Goal: Task Accomplishment & Management: Use online tool/utility

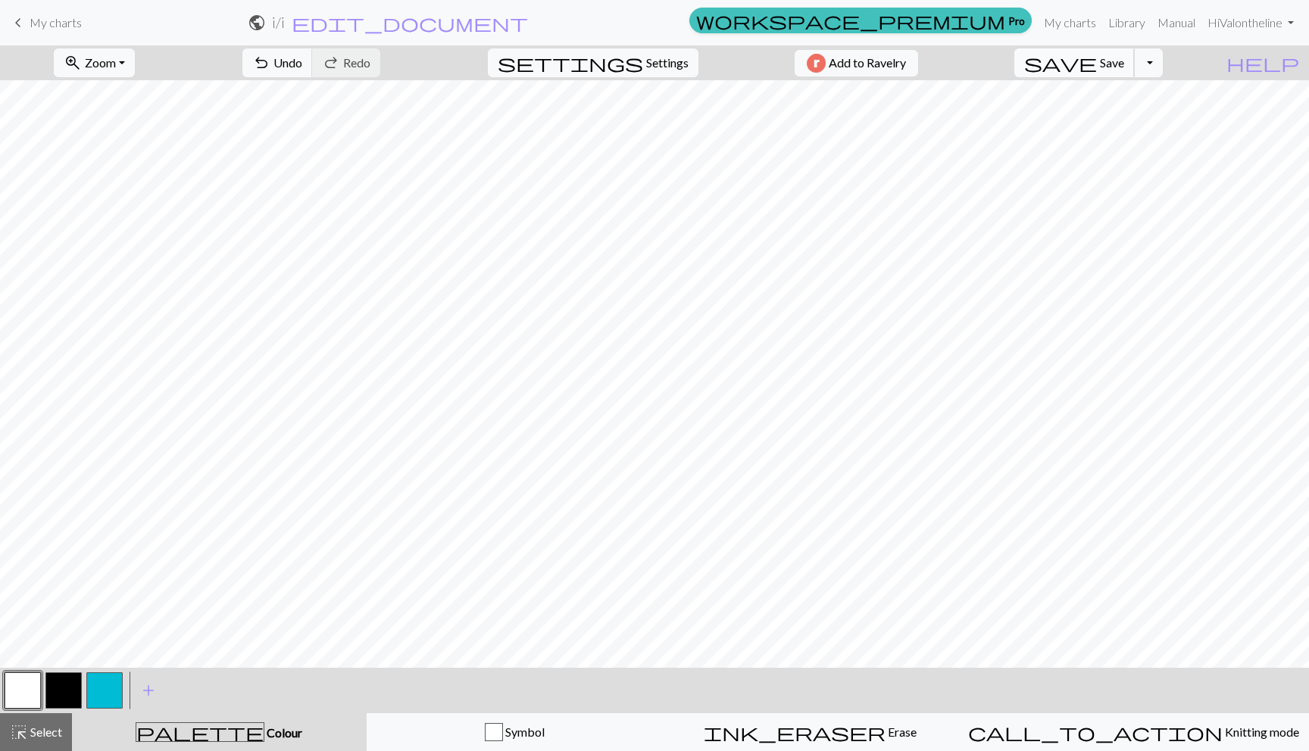
click at [1097, 67] on span "save" at bounding box center [1060, 62] width 73 height 21
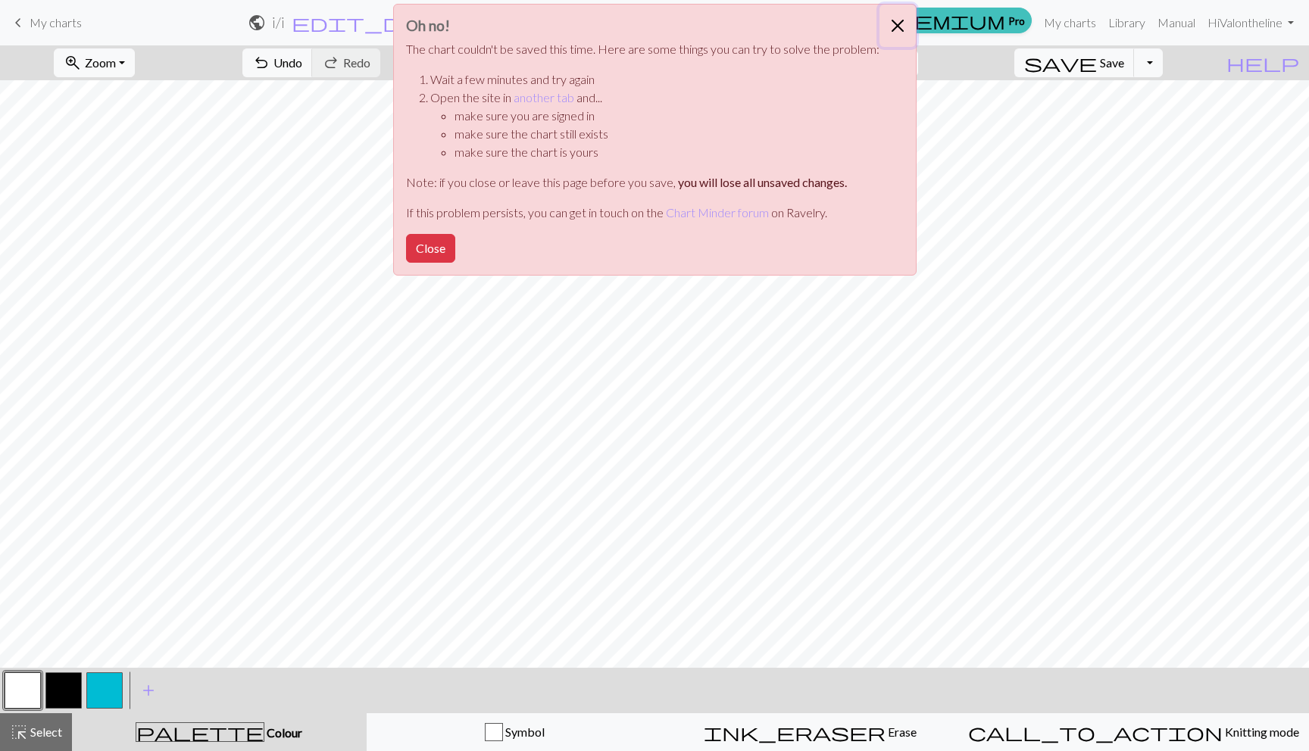
click at [891, 24] on button "Close" at bounding box center [897, 26] width 36 height 42
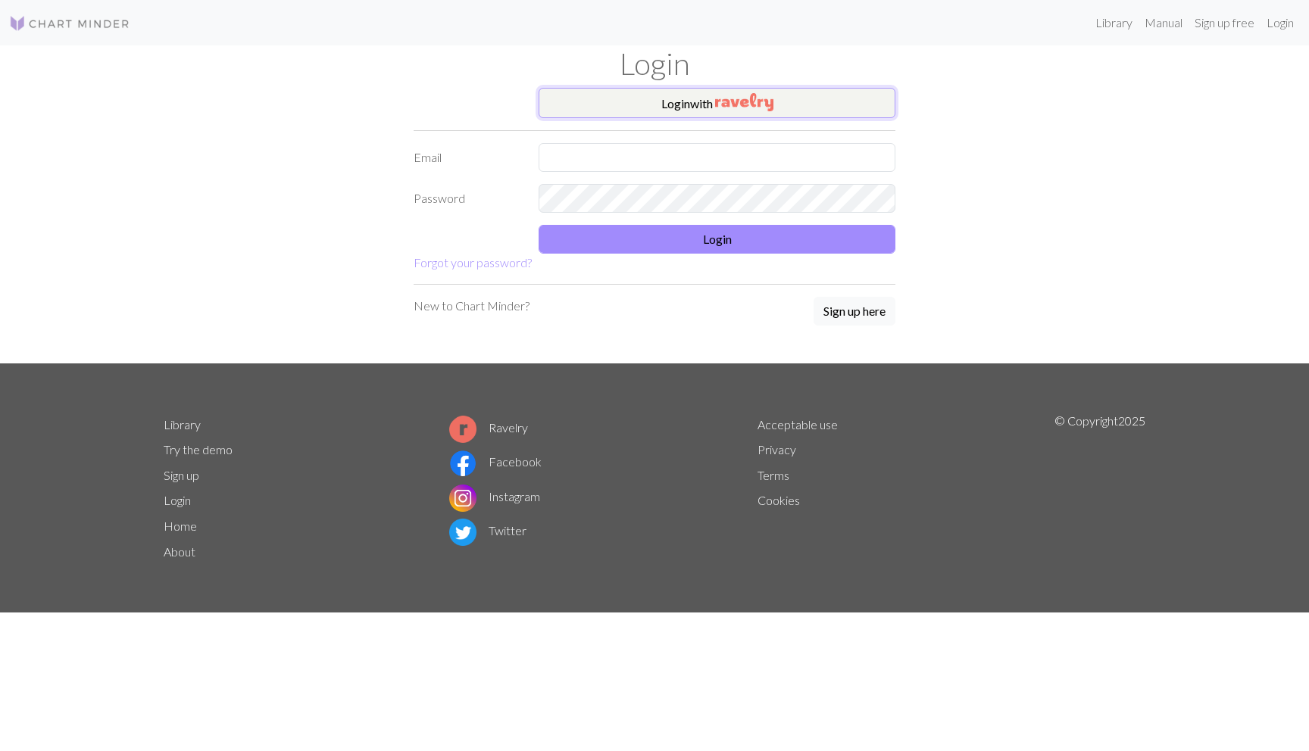
click at [753, 98] on img "button" at bounding box center [744, 102] width 58 height 18
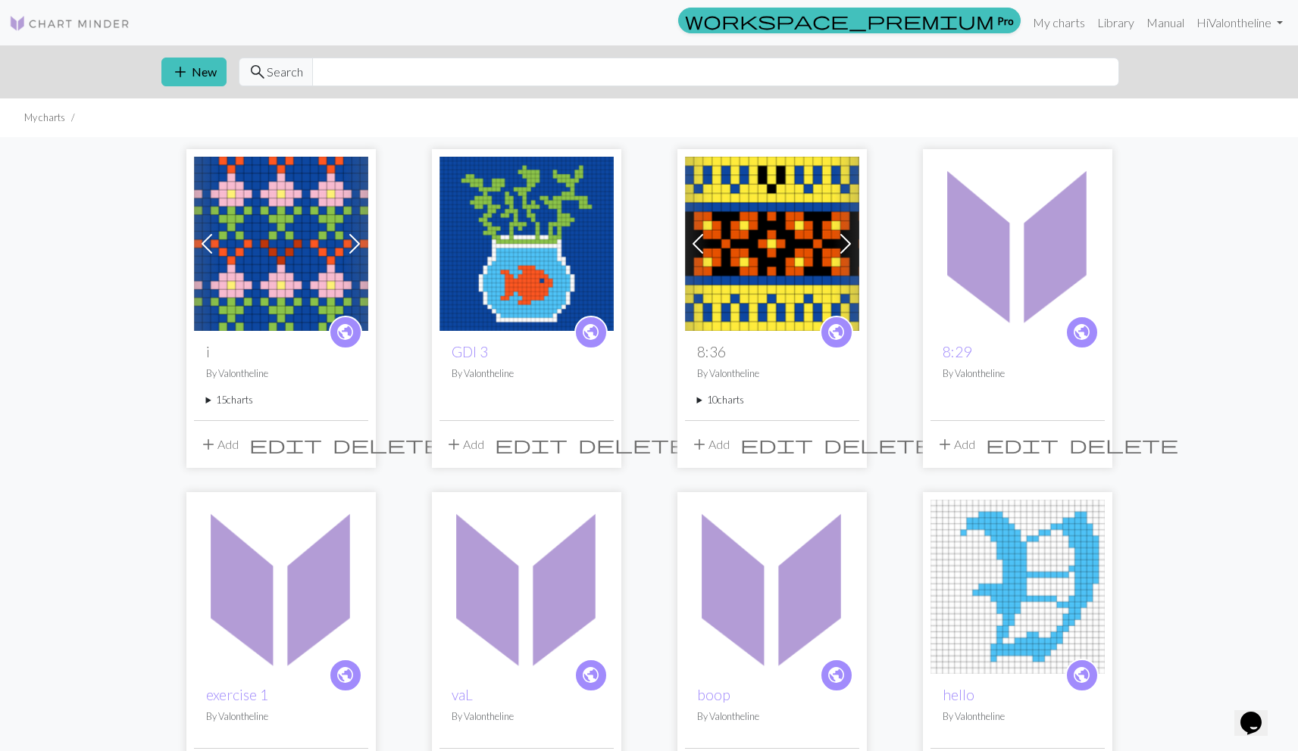
click at [351, 249] on span at bounding box center [354, 244] width 24 height 24
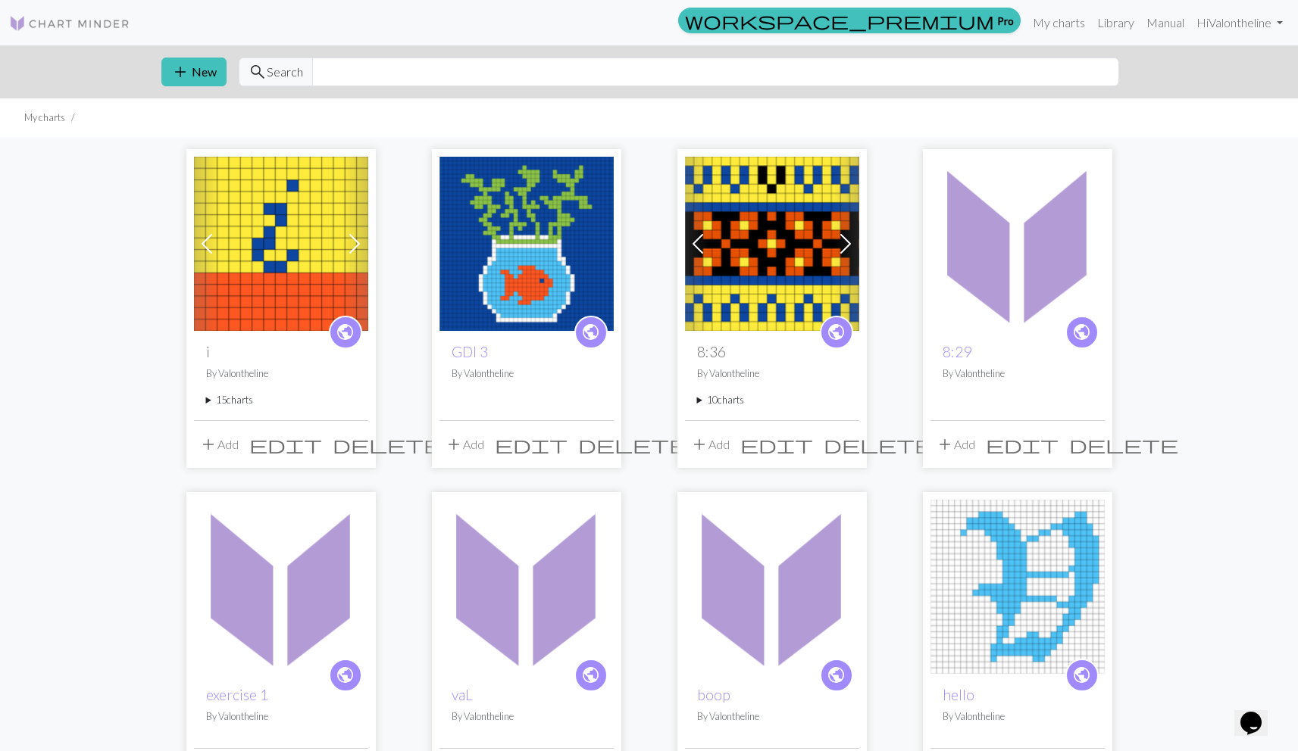
click at [351, 249] on span at bounding box center [354, 244] width 24 height 24
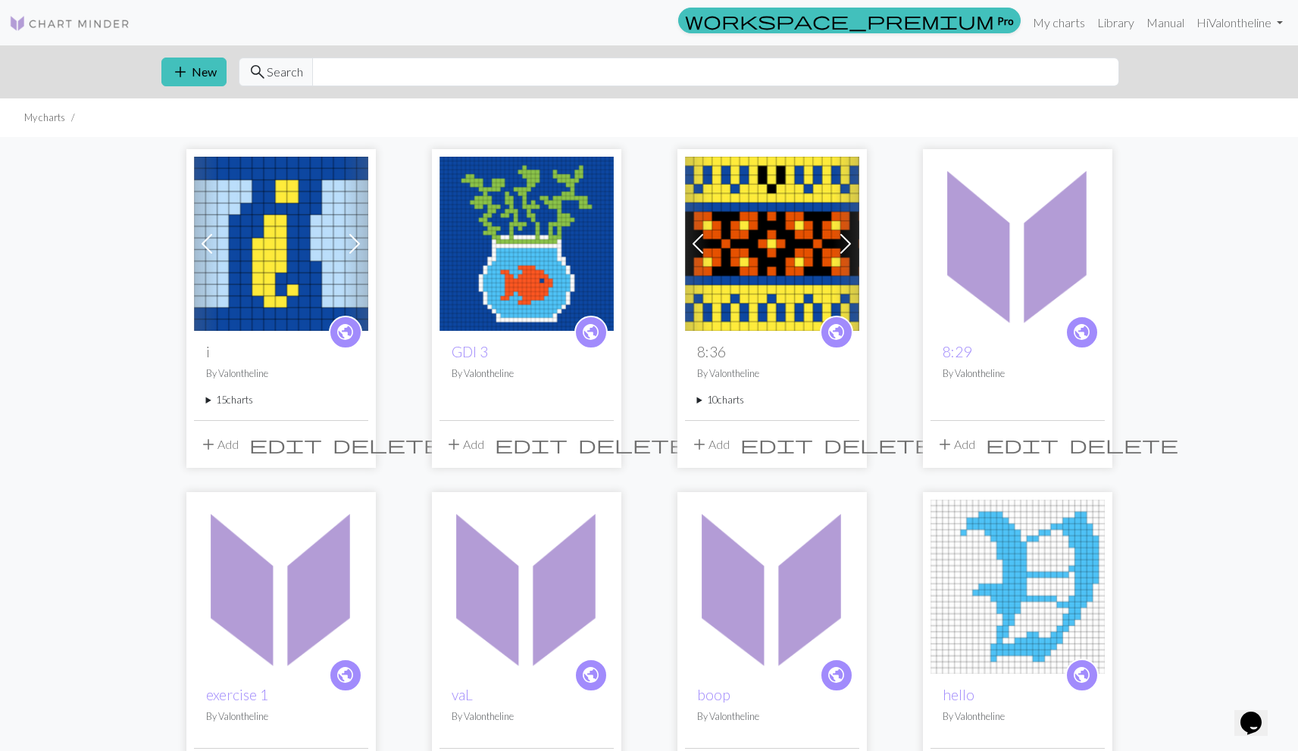
click at [351, 249] on span at bounding box center [354, 244] width 24 height 24
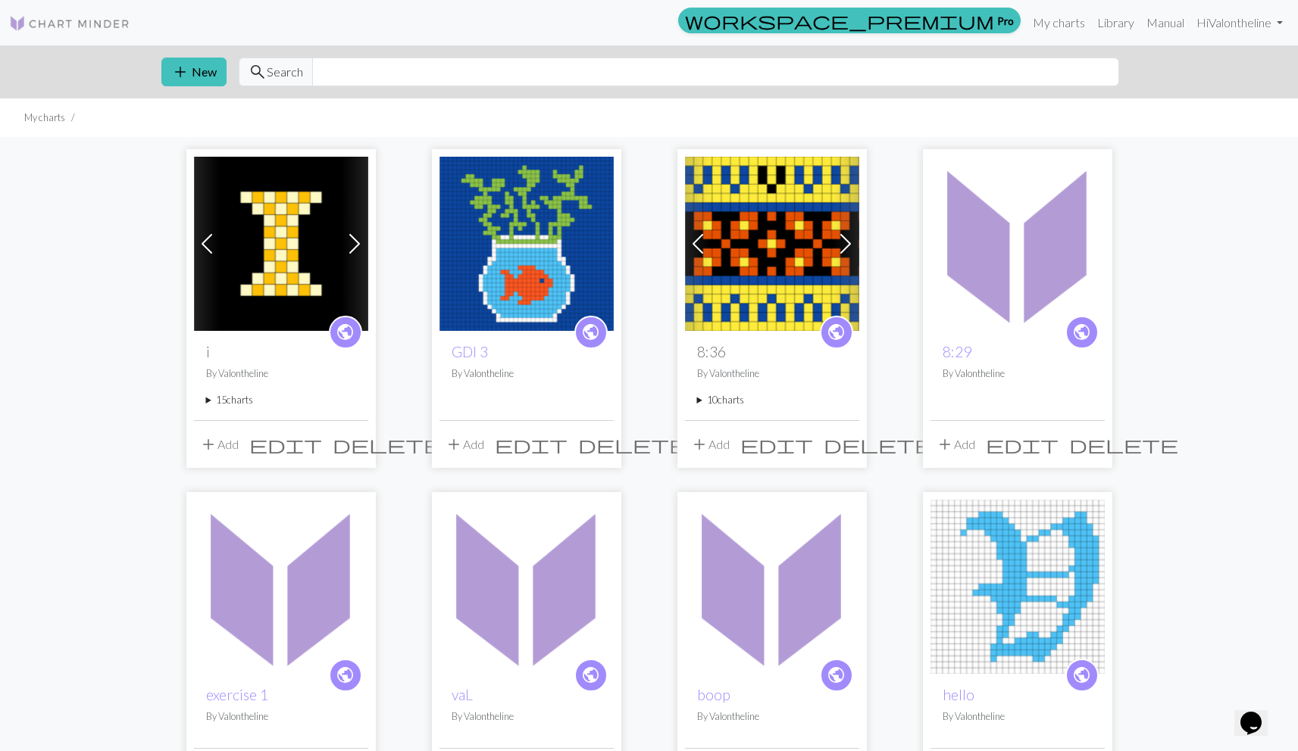
click at [351, 249] on span at bounding box center [354, 244] width 24 height 24
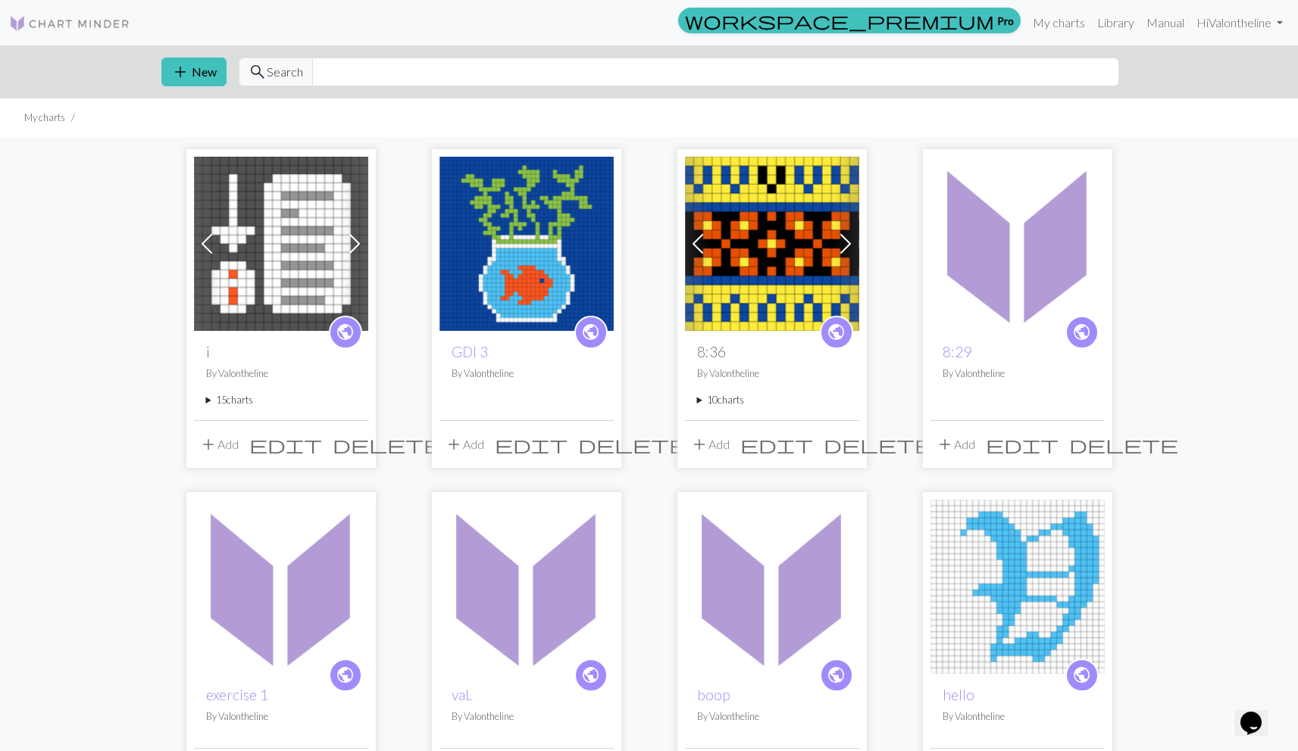
scroll to position [3, 0]
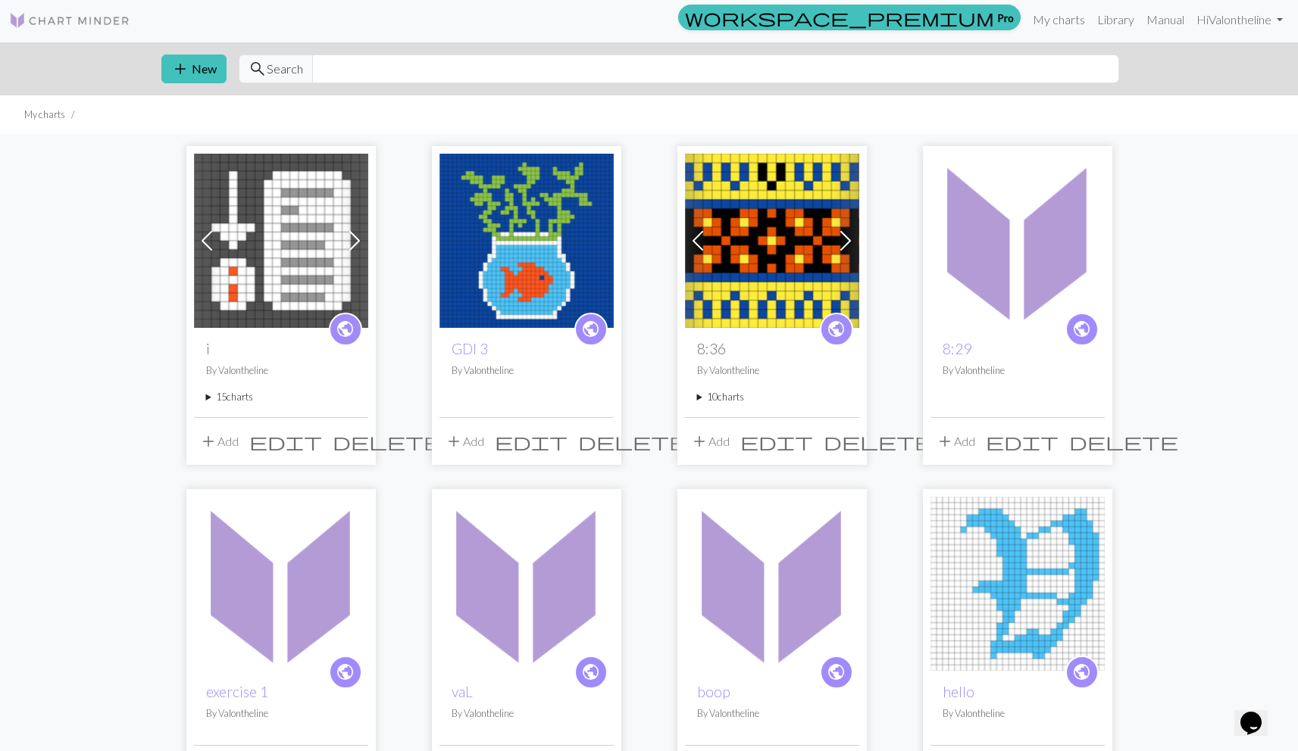
click at [719, 413] on div "public 8:36 By Valontheline 10 charts v pattern christmas delete v under ground…" at bounding box center [772, 372] width 174 height 89
click at [714, 404] on div "public 8:36 By Valontheline 10 charts v pattern christmas delete v under ground…" at bounding box center [772, 372] width 174 height 89
click at [713, 401] on summary "10 charts" at bounding box center [772, 397] width 150 height 14
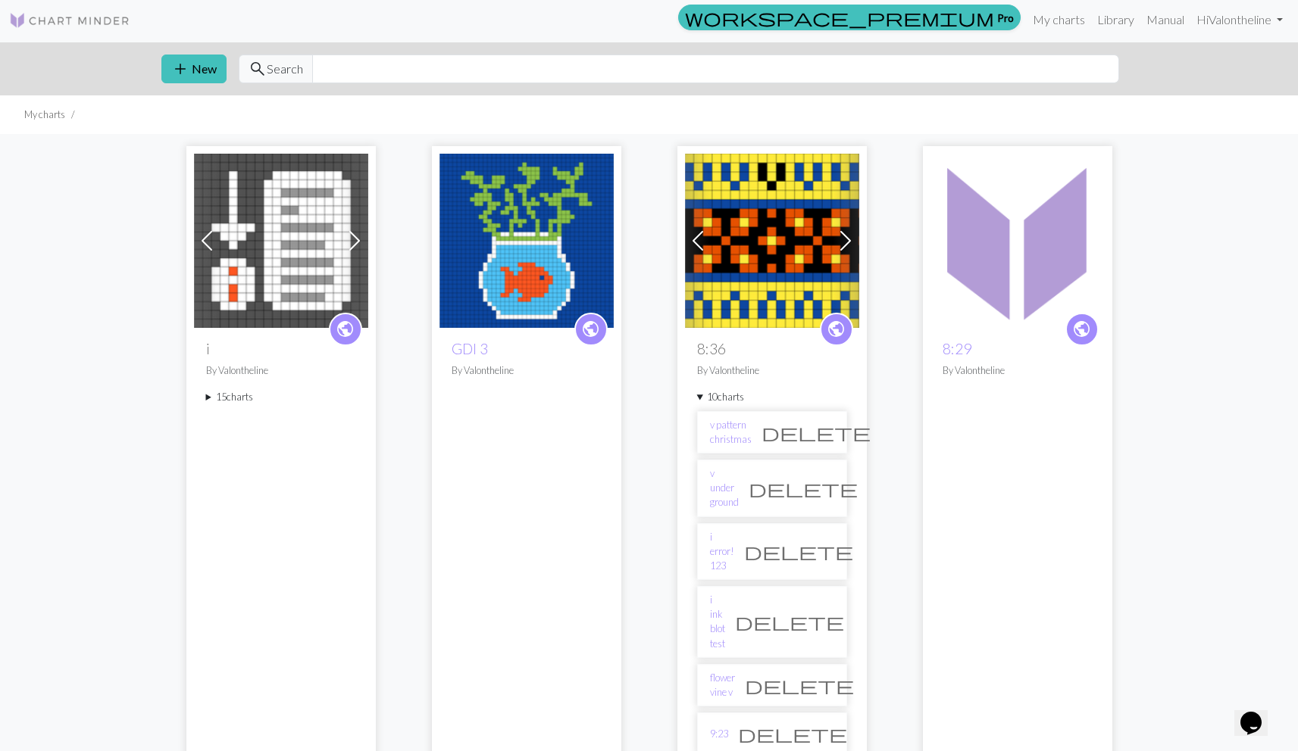
click at [841, 244] on span at bounding box center [845, 241] width 24 height 24
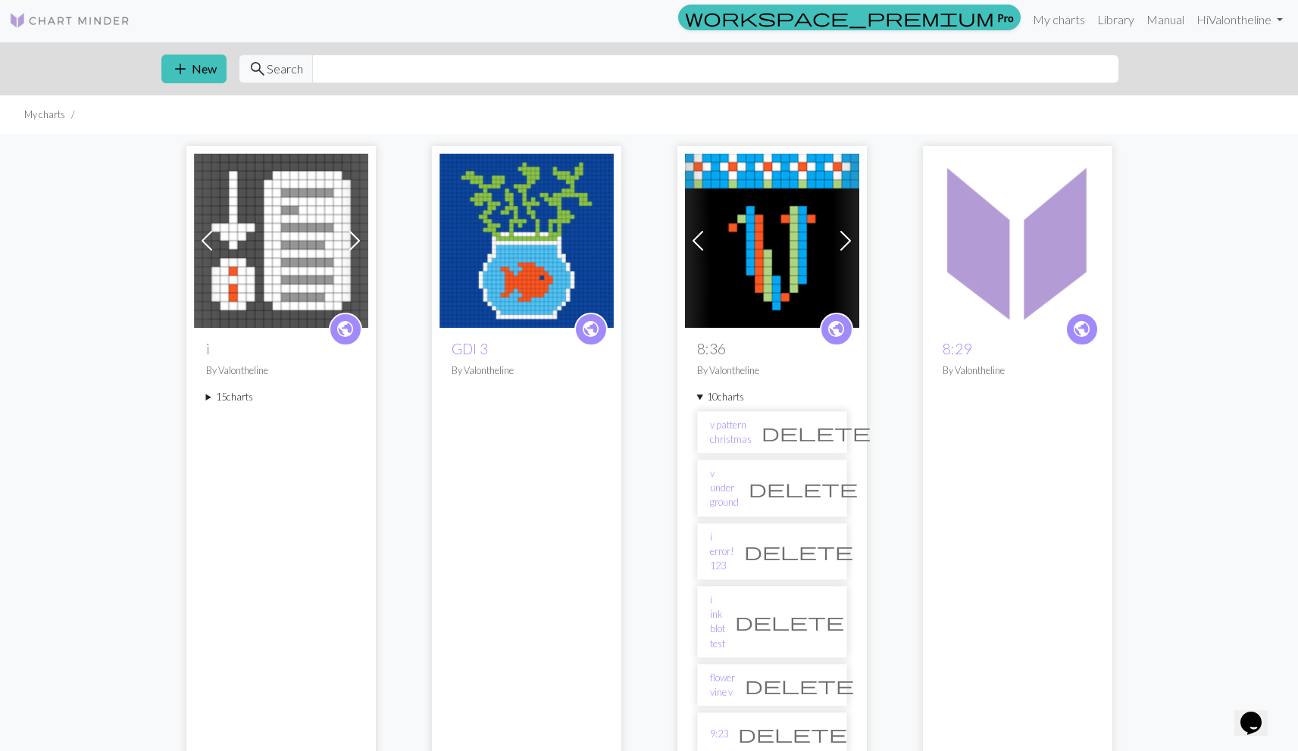
click at [841, 245] on span at bounding box center [845, 241] width 24 height 24
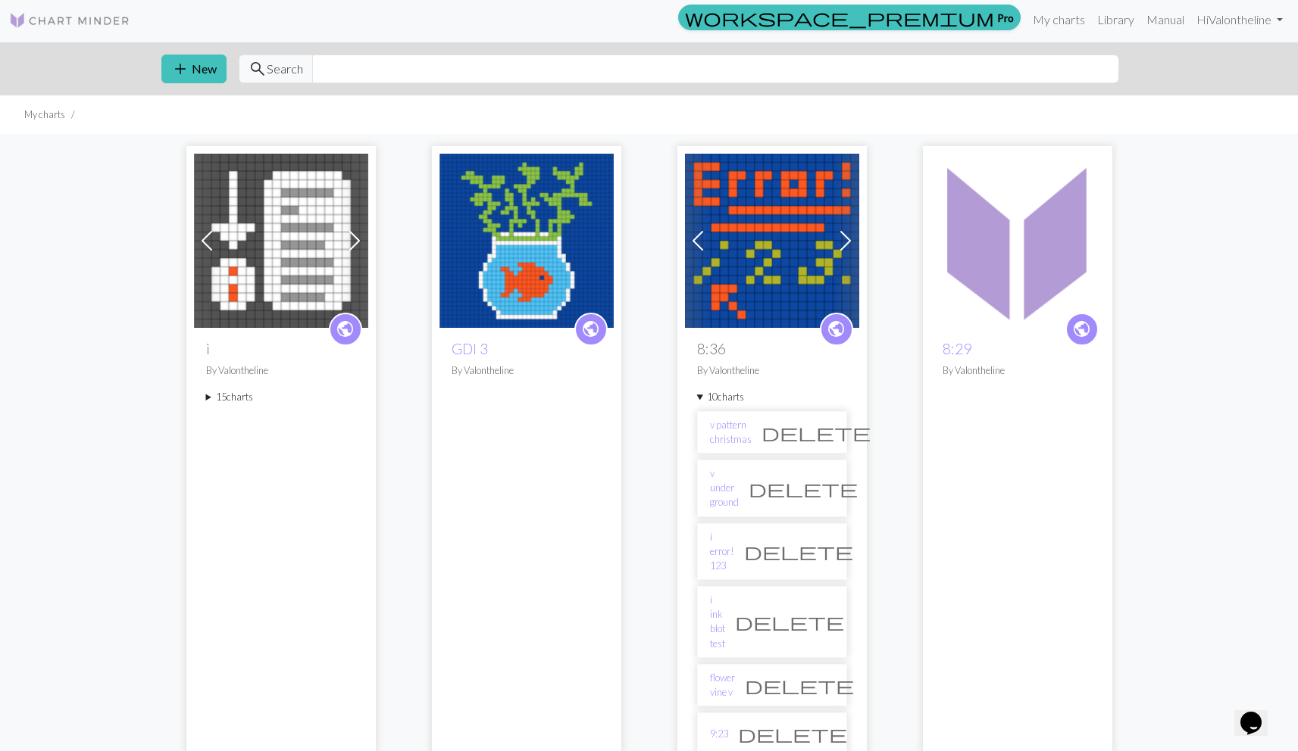
click at [841, 245] on span at bounding box center [845, 241] width 24 height 24
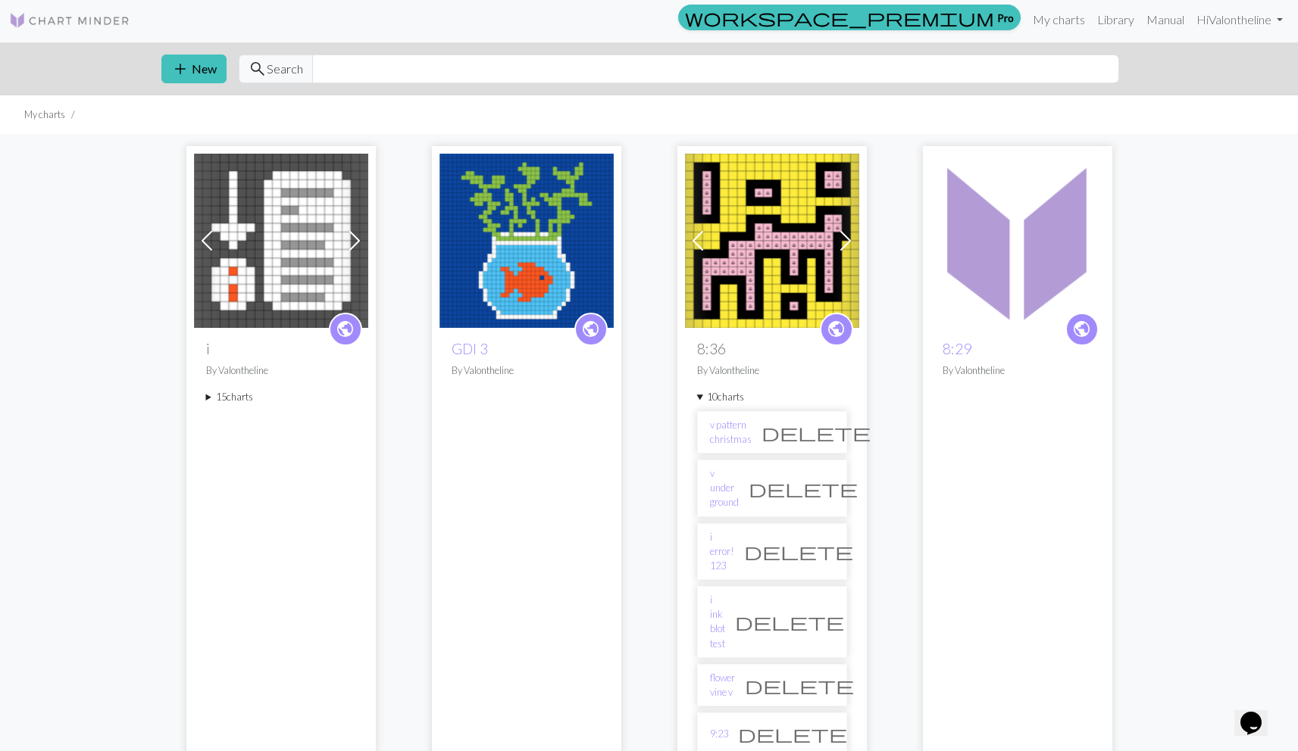
click at [839, 245] on span at bounding box center [845, 241] width 24 height 24
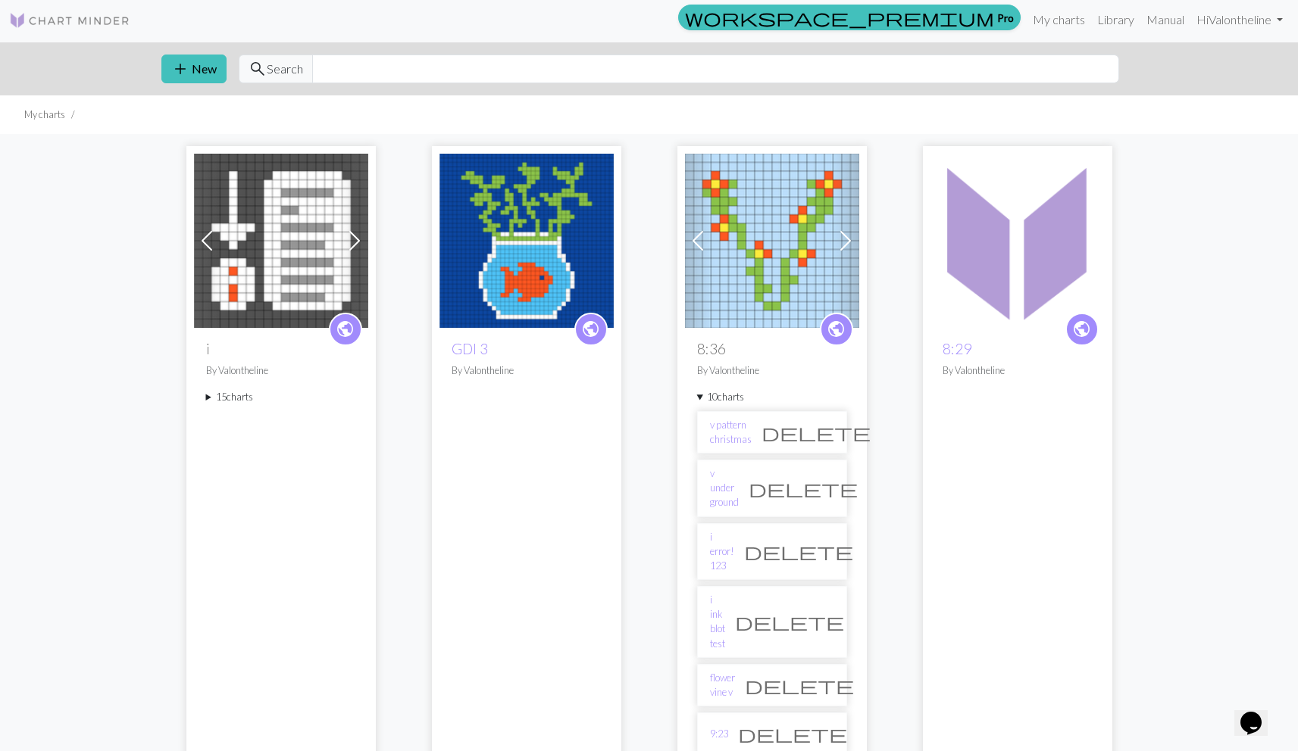
click at [839, 245] on span at bounding box center [845, 241] width 24 height 24
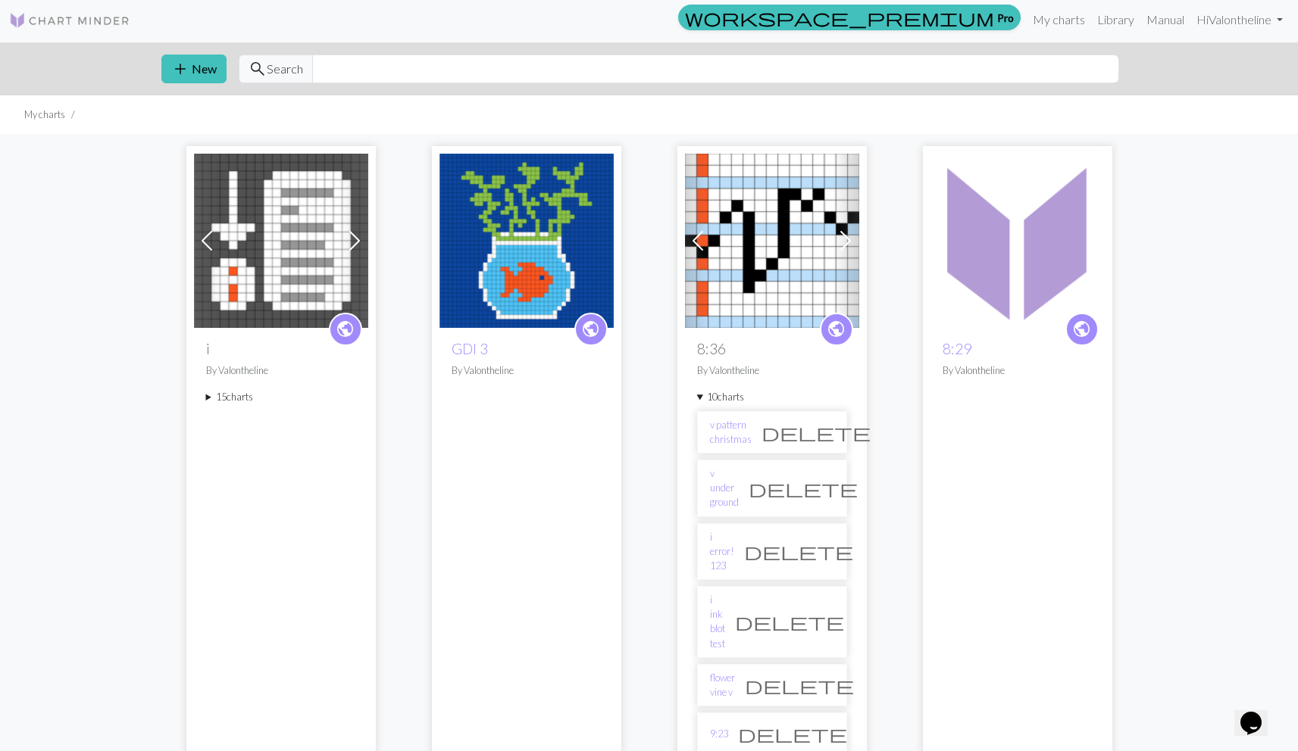
click at [839, 245] on span at bounding box center [845, 241] width 24 height 24
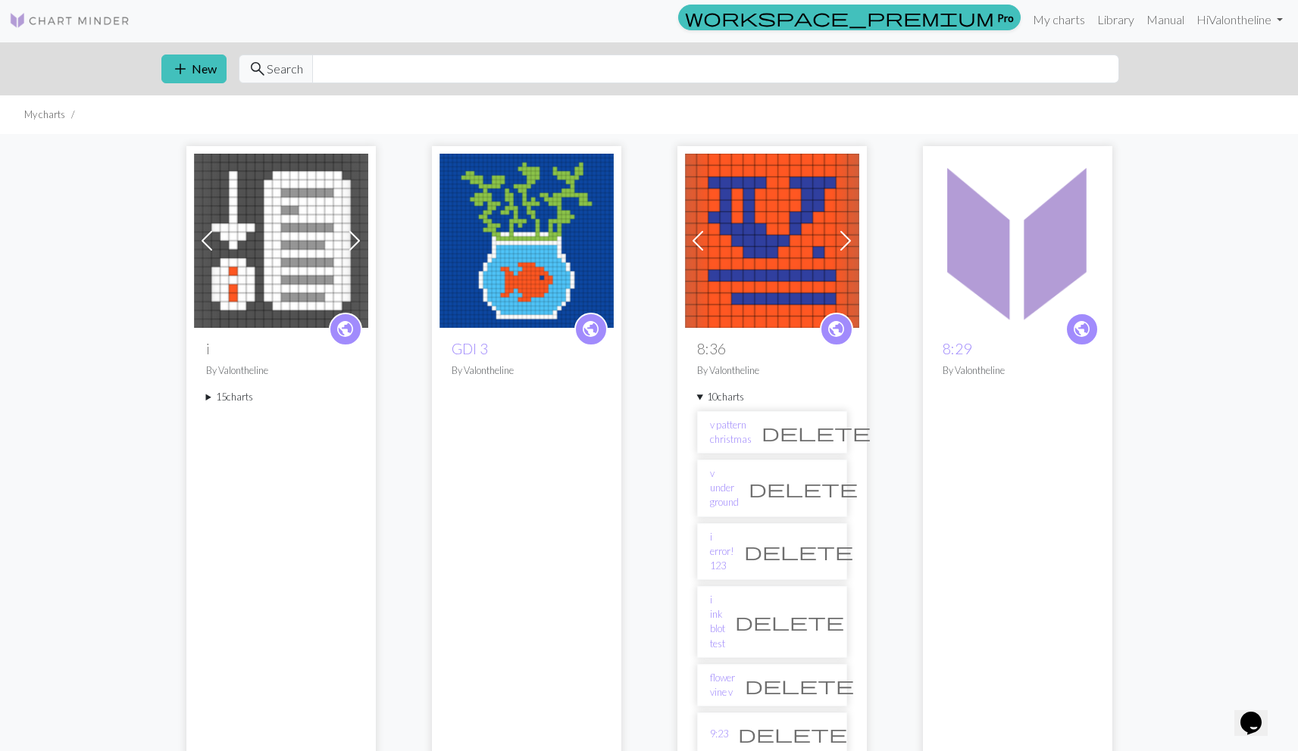
click at [696, 241] on span at bounding box center [697, 241] width 24 height 24
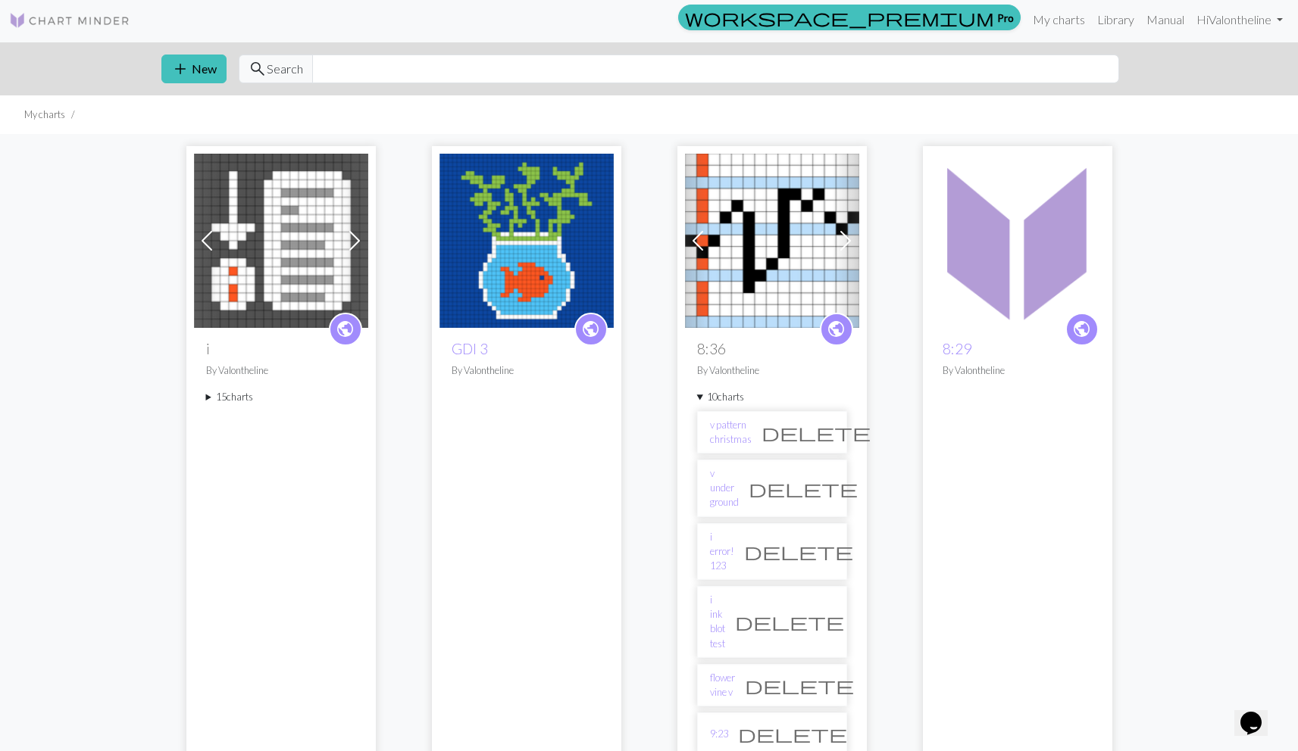
click at [754, 248] on img at bounding box center [772, 241] width 174 height 174
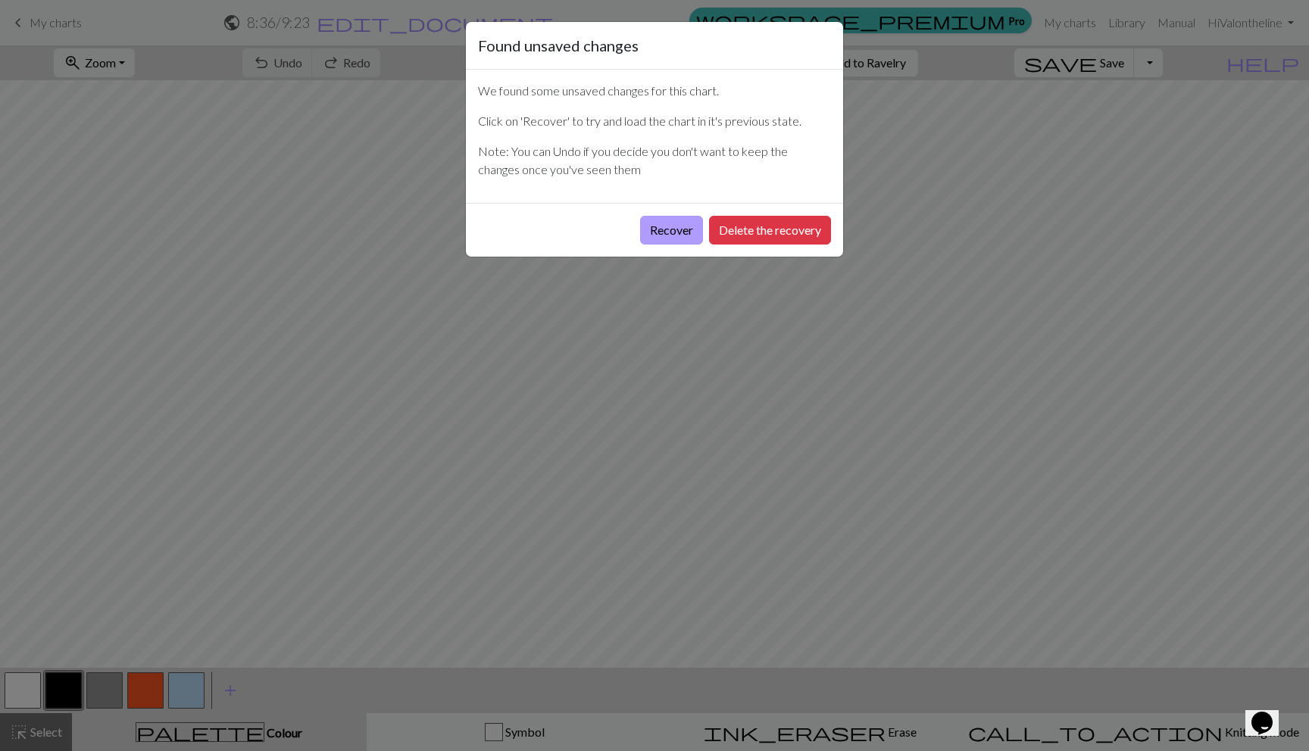
click at [689, 221] on button "Recover" at bounding box center [671, 230] width 63 height 29
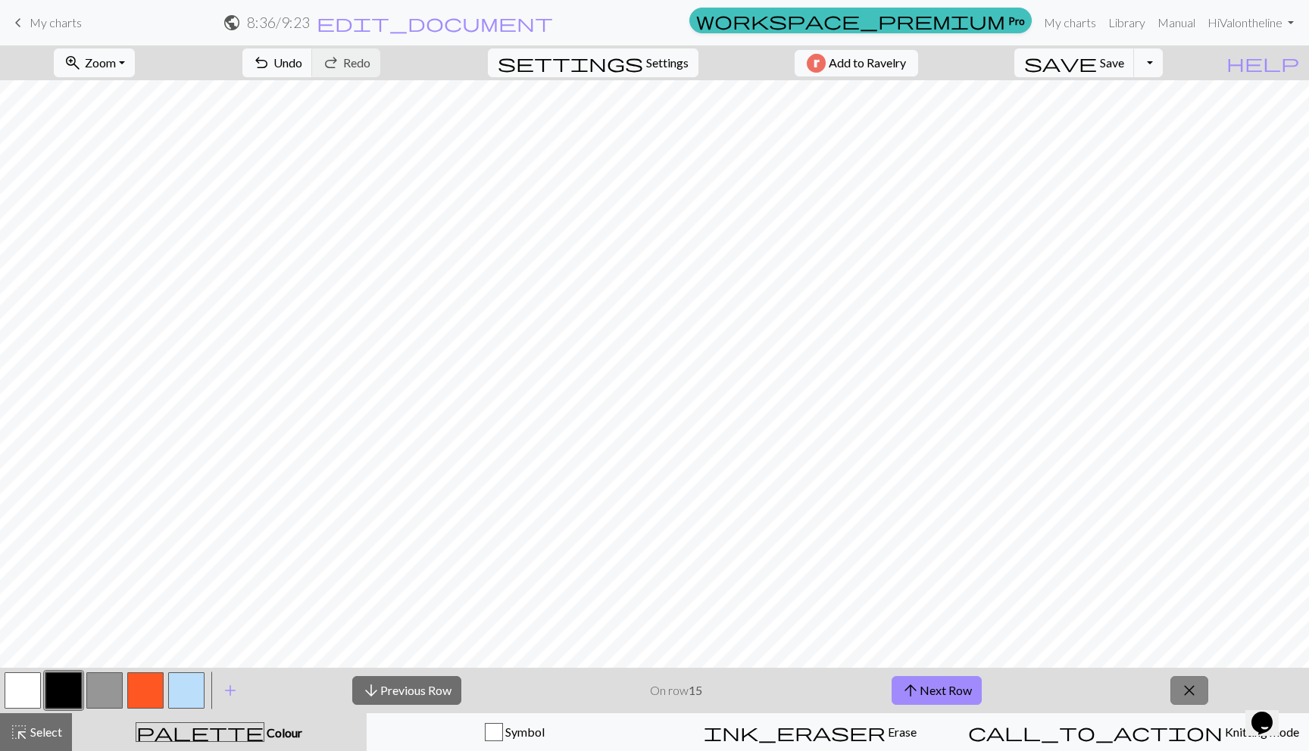
click at [1181, 696] on span "close" at bounding box center [1189, 690] width 18 height 21
